Goal: Find specific page/section: Find specific page/section

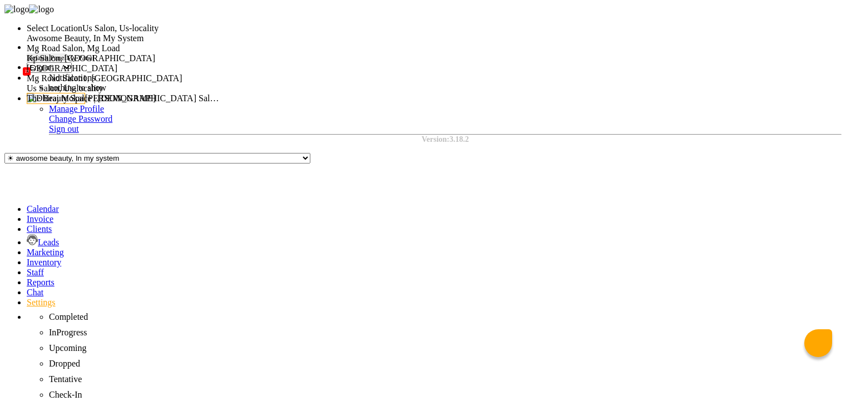
select select "en"
click at [155, 63] on span "Kp Salon, [GEOGRAPHIC_DATA]" at bounding box center [91, 57] width 129 height 9
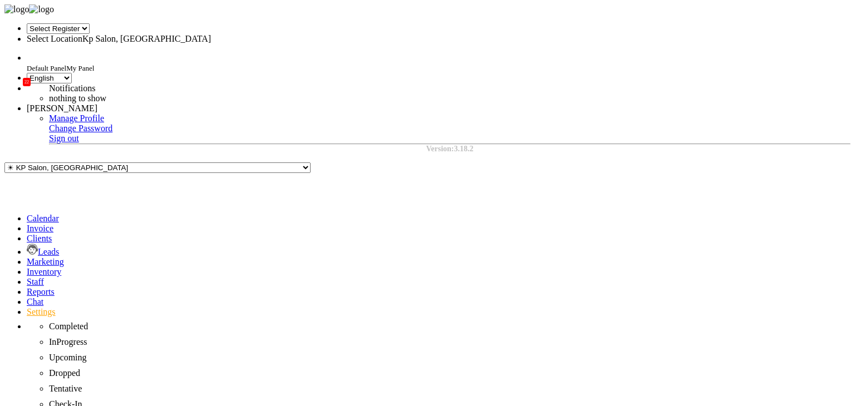
select select "en"
select select "41"
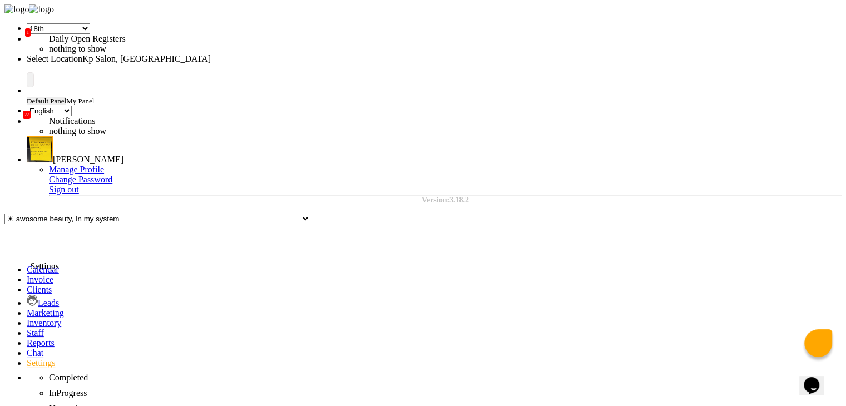
click at [27, 358] on icon at bounding box center [27, 362] width 0 height 9
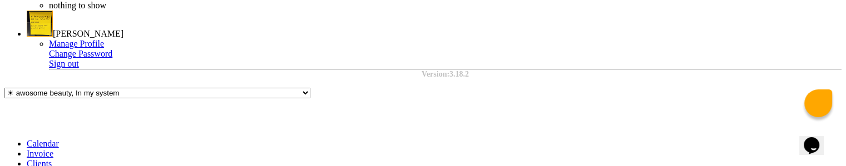
scroll to position [126, 0]
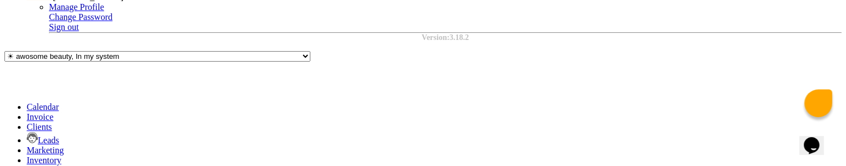
scroll to position [162, 0]
